Goal: Entertainment & Leisure: Consume media (video, audio)

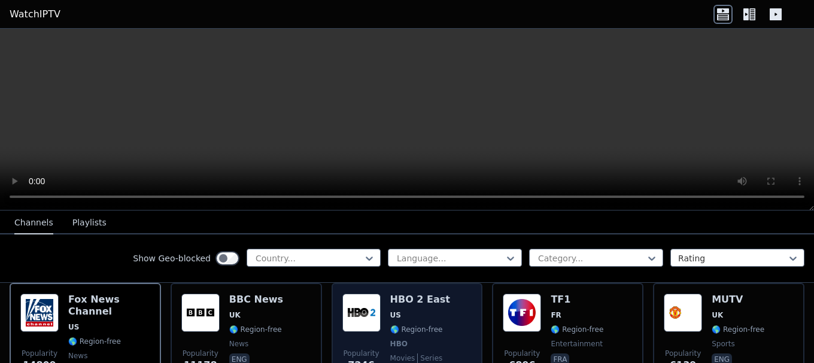
scroll to position [120, 0]
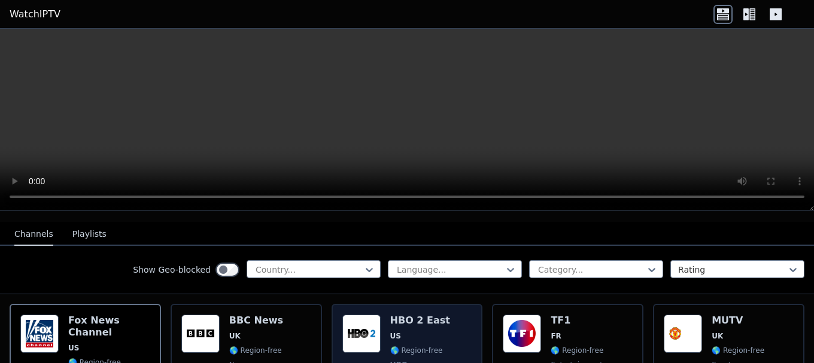
click at [362, 325] on img at bounding box center [361, 334] width 38 height 38
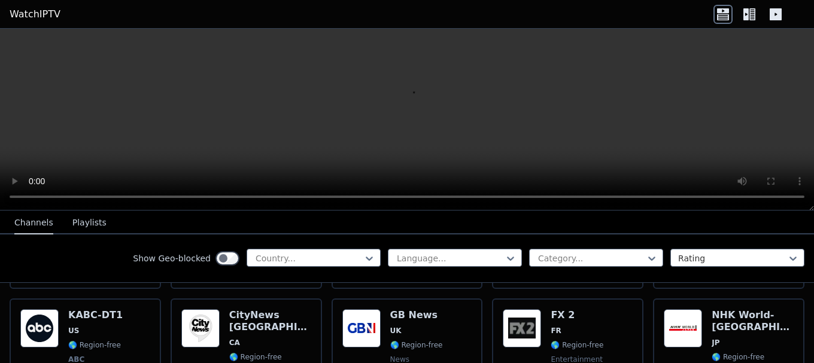
scroll to position [718, 0]
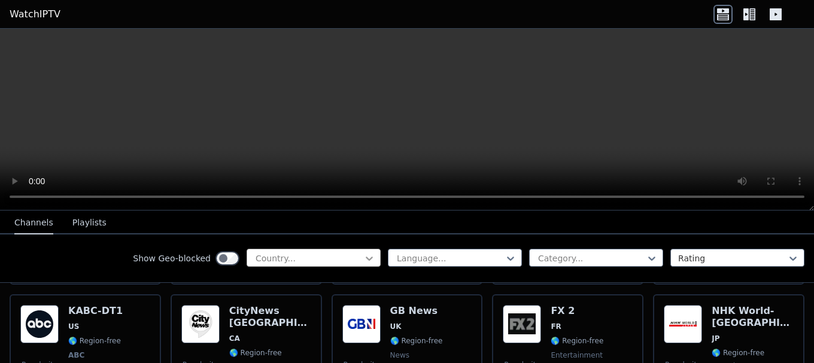
click at [363, 254] on icon at bounding box center [369, 259] width 12 height 12
click at [326, 254] on div at bounding box center [308, 259] width 109 height 12
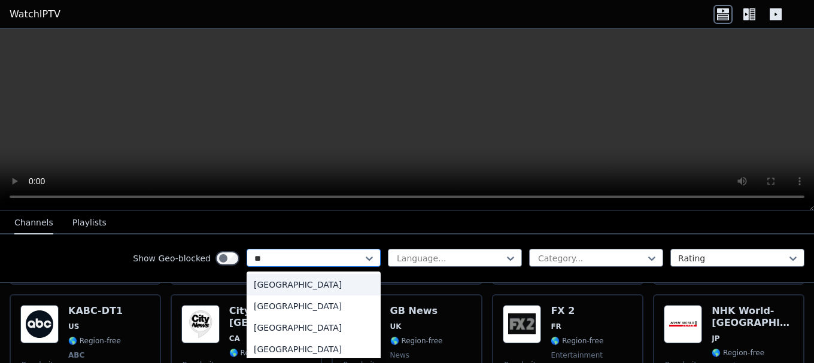
type input "*"
type input "*****"
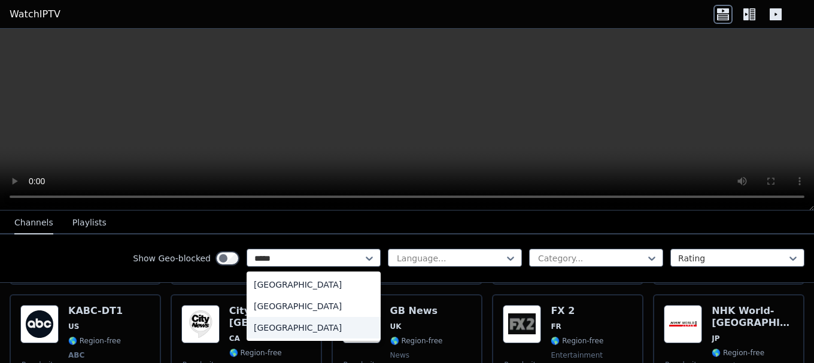
click at [269, 328] on div "[GEOGRAPHIC_DATA]" at bounding box center [314, 328] width 134 height 22
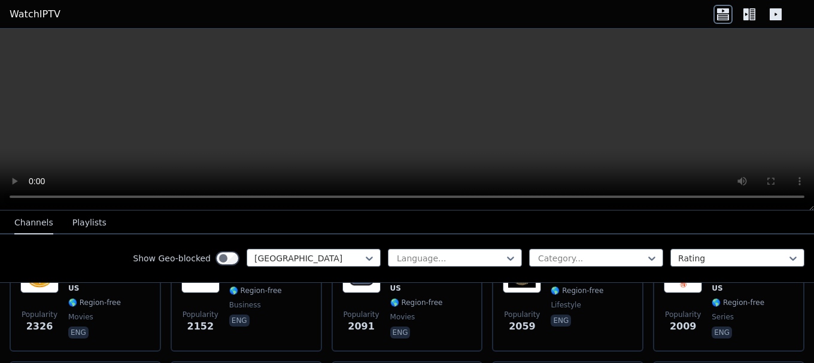
scroll to position [359, 0]
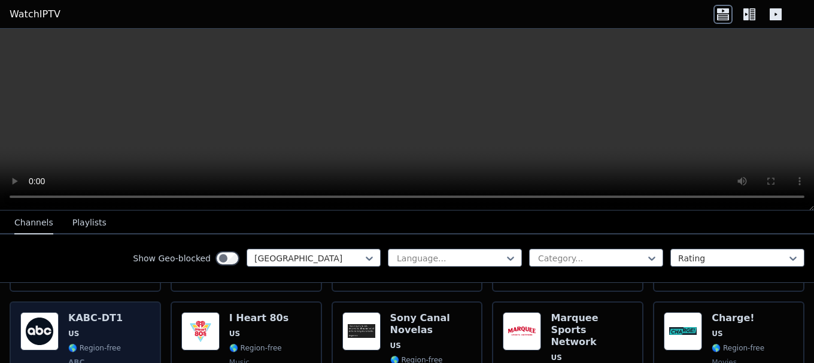
click at [80, 315] on div "KABC-DT1 US 🌎 Region-free ABC news eng" at bounding box center [95, 361] width 54 height 98
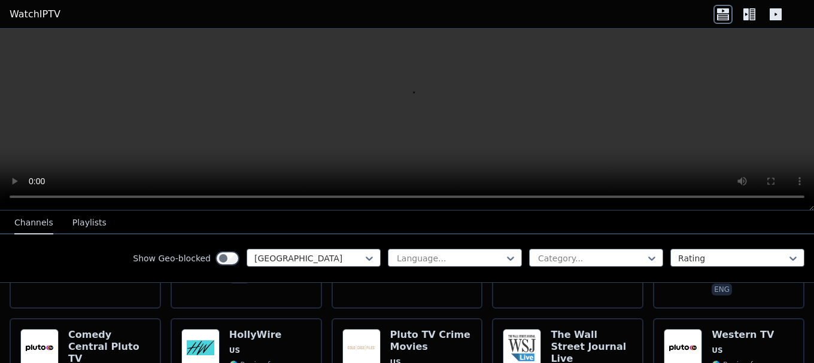
scroll to position [3532, 0]
